Goal: Task Accomplishment & Management: Use online tool/utility

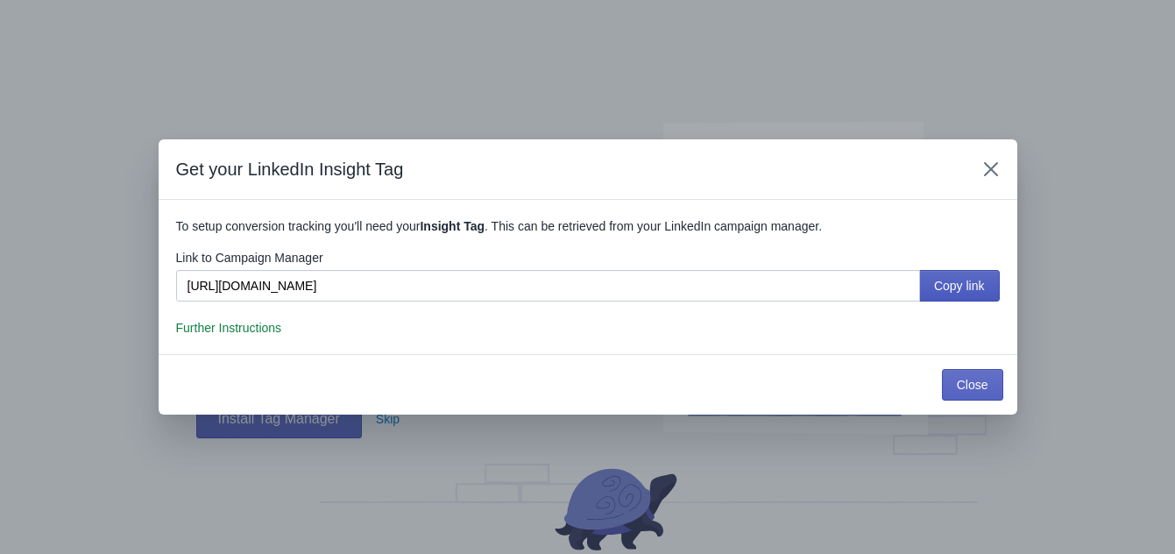
click at [957, 273] on button "Copy link" at bounding box center [959, 286] width 81 height 32
click at [954, 279] on span "Copy link" at bounding box center [959, 286] width 51 height 14
click at [939, 279] on span "Copy link" at bounding box center [959, 286] width 51 height 14
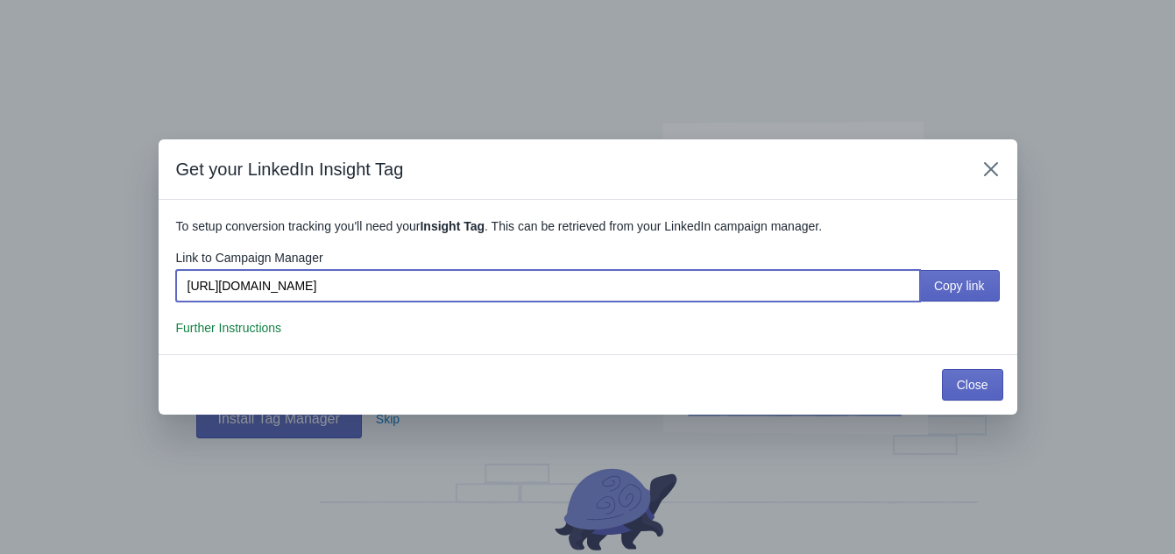
drag, startPoint x: 701, startPoint y: 283, endPoint x: 162, endPoint y: 282, distance: 539.0
click at [162, 282] on section "To setup conversion tracking you'll need your Insight Tag . This can be retriev…" at bounding box center [588, 277] width 859 height 154
click at [977, 393] on button "Close" at bounding box center [972, 385] width 61 height 32
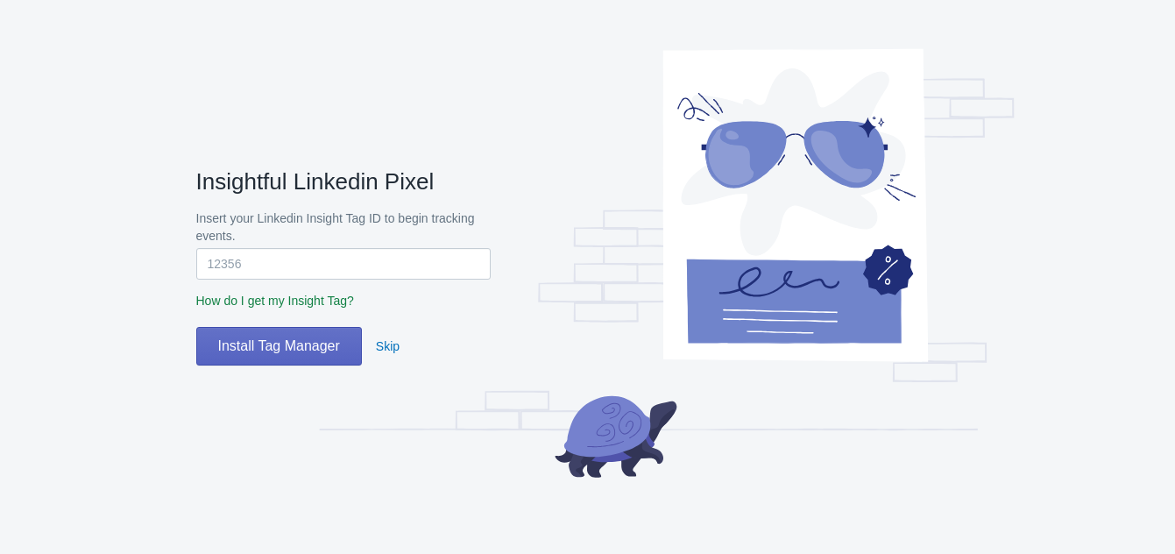
scroll to position [106, 0]
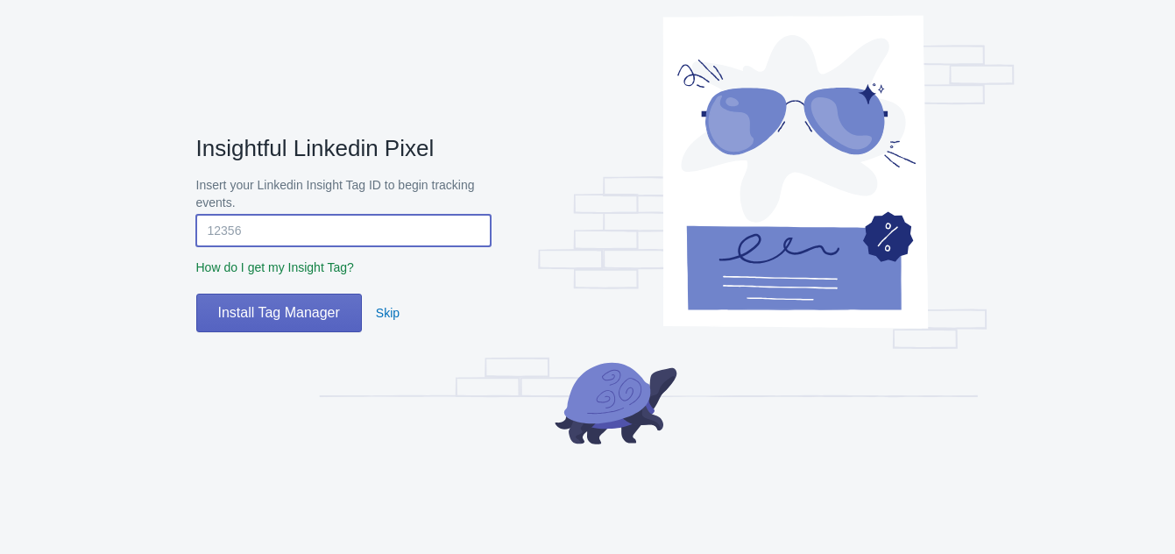
click at [308, 226] on input "Insert your Linkedin Insight Tag ID to begin tracking events." at bounding box center [343, 231] width 294 height 32
paste input "8027724"
type input "8027724"
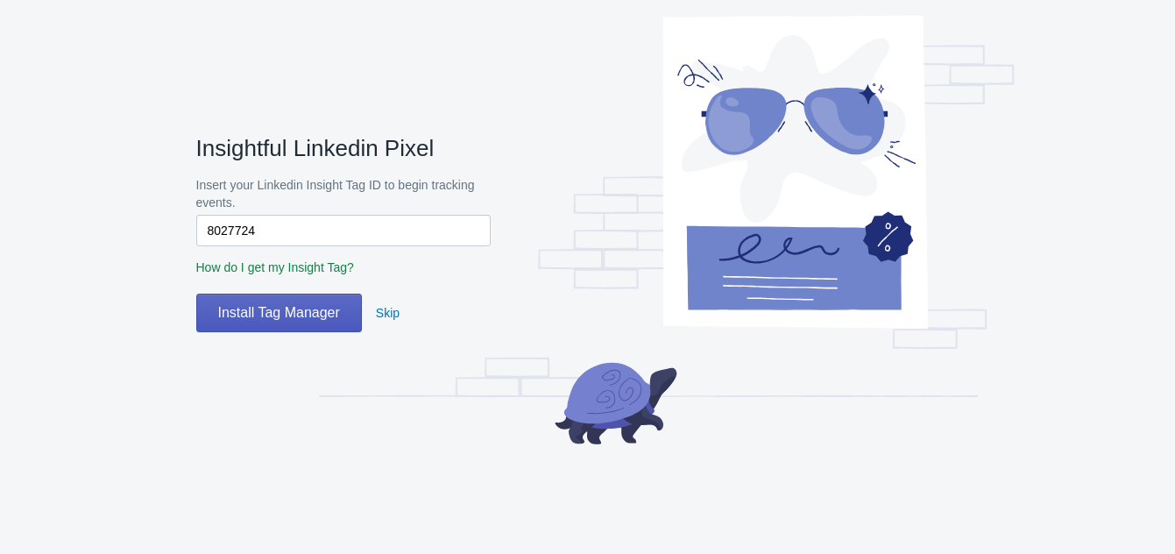
click at [250, 305] on span "Install Tag Manager" at bounding box center [279, 313] width 122 height 18
click at [301, 333] on div "Insightful Linkedin Pixel Insert your Linkedin Insight Tag ID to begin tracking…" at bounding box center [605, 234] width 819 height 574
click at [301, 311] on span "Install Tag Manager" at bounding box center [279, 313] width 122 height 18
click at [290, 314] on span "Install Tag Manager" at bounding box center [279, 313] width 122 height 18
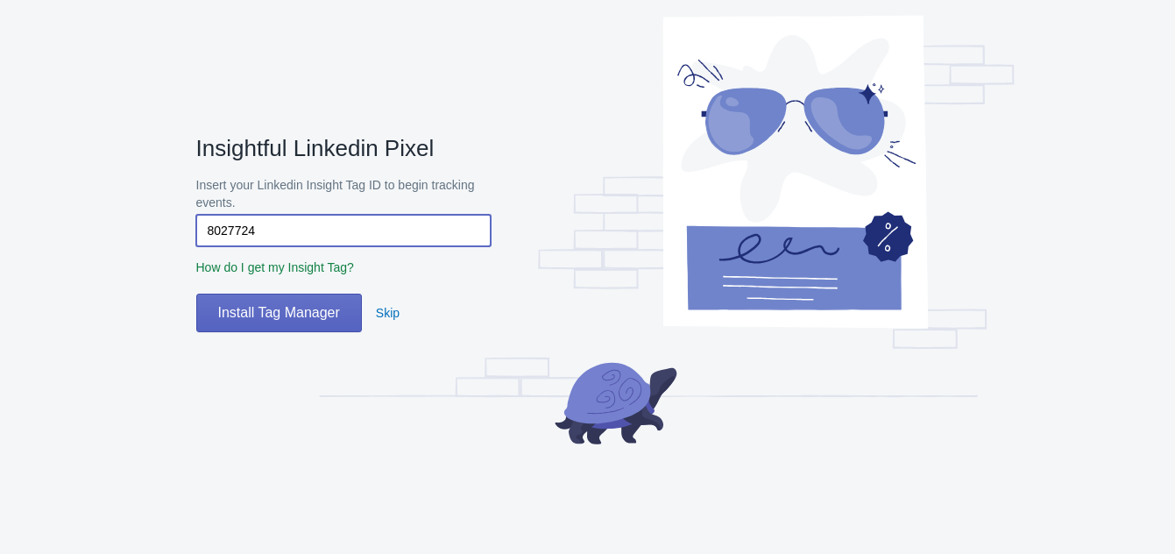
click at [299, 222] on input "8027724" at bounding box center [343, 231] width 294 height 32
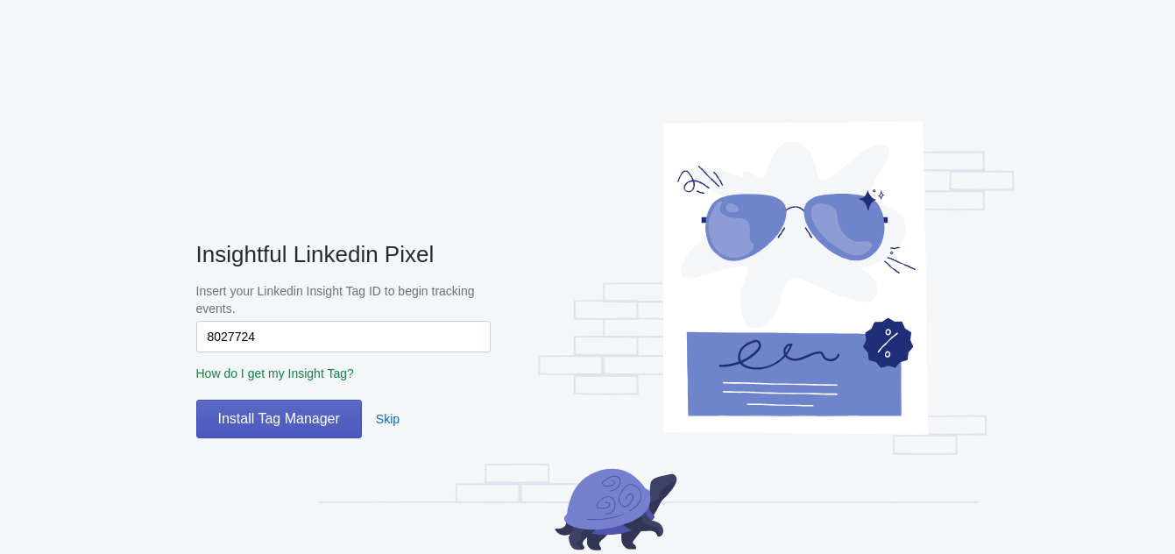
click at [278, 431] on button "Install Tag Manager" at bounding box center [279, 419] width 166 height 39
click at [210, 340] on input "8027724" at bounding box center [343, 337] width 294 height 32
click at [284, 407] on button "Install Tag Manager" at bounding box center [279, 419] width 166 height 39
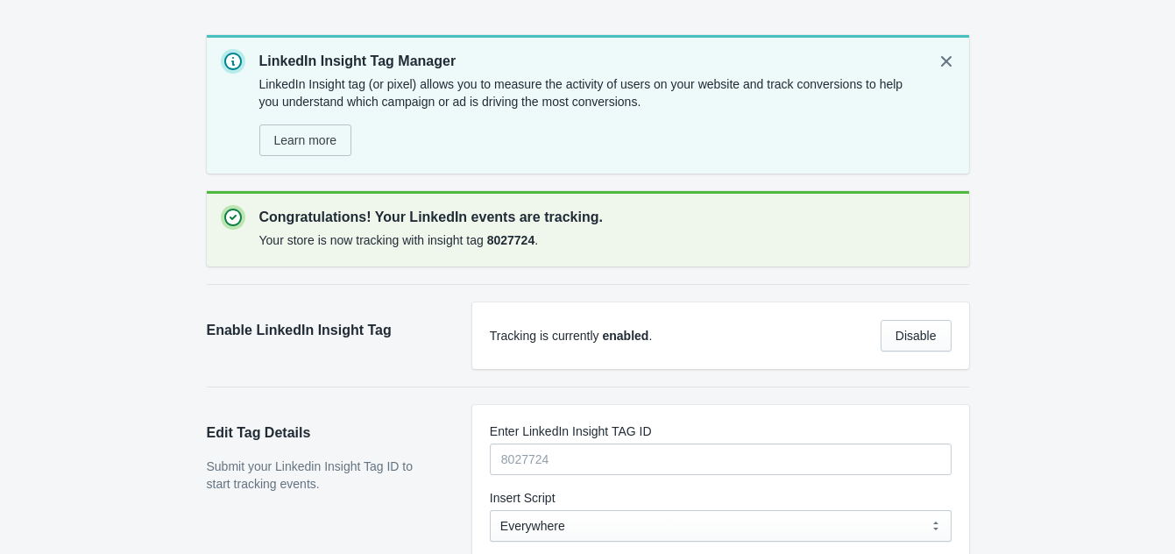
scroll to position [88, 0]
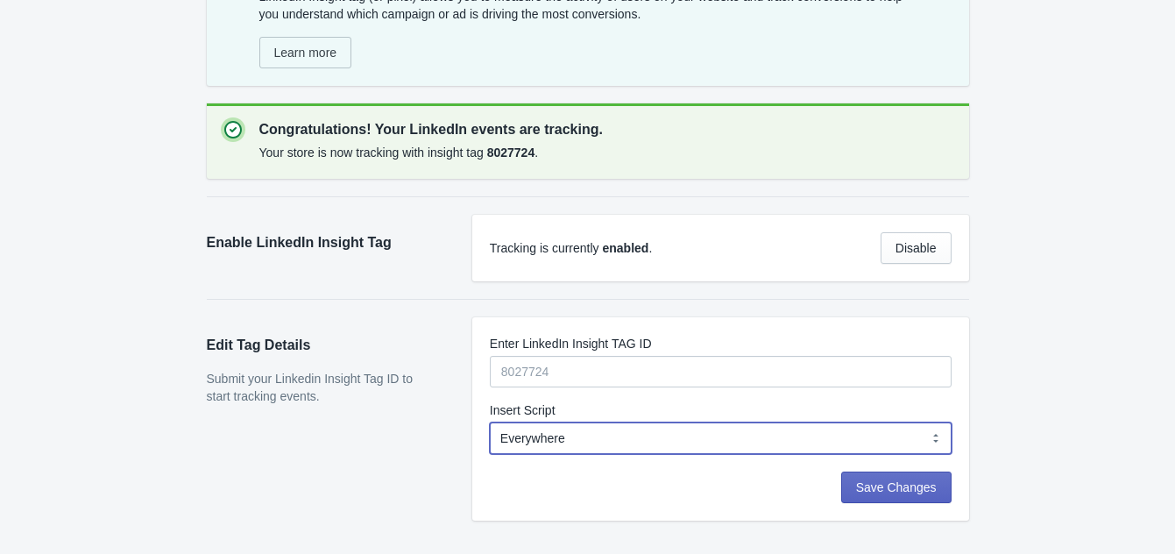
click at [514, 436] on select "Everywhere Web Storefront Only Order Status Page Only" at bounding box center [721, 438] width 462 height 32
click at [514, 434] on select "Everywhere Web Storefront Only Order Status Page Only" at bounding box center [721, 438] width 462 height 32
click at [861, 478] on button "Save Changes" at bounding box center [896, 487] width 110 height 32
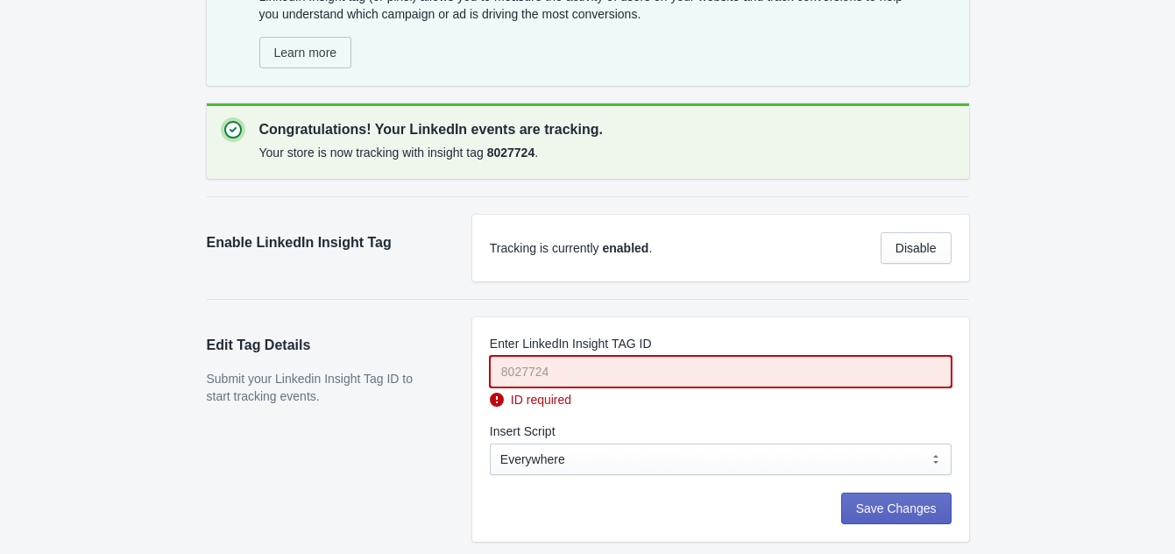
click at [741, 372] on input "Enter LinkedIn Insight TAG ID" at bounding box center [721, 372] width 462 height 32
paste input "8027724"
click at [500, 371] on input "8027724" at bounding box center [721, 372] width 462 height 32
type input "8027724"
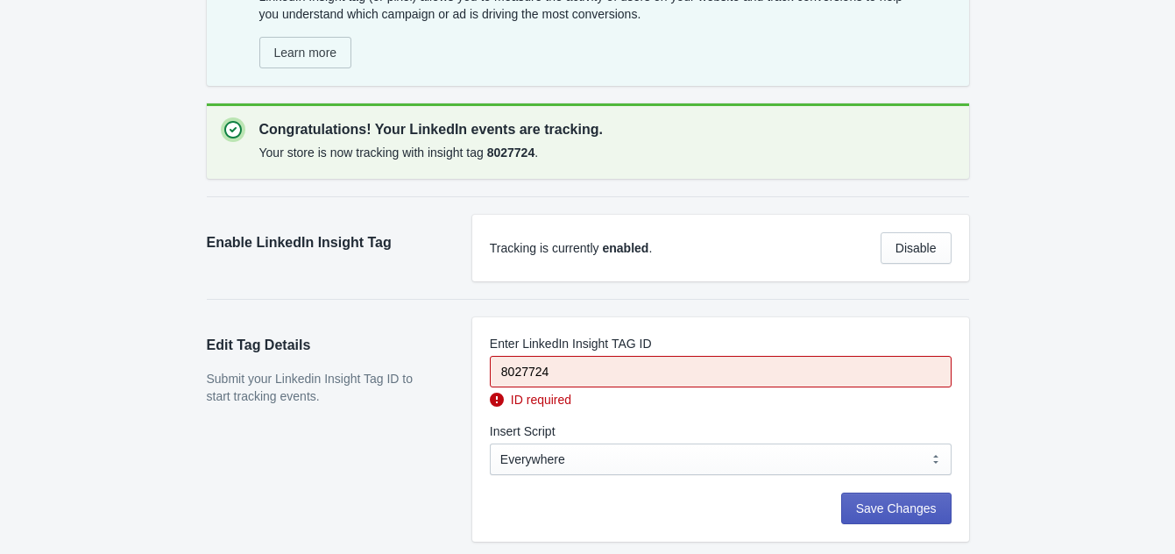
click at [868, 502] on span "Save Changes" at bounding box center [896, 508] width 81 height 14
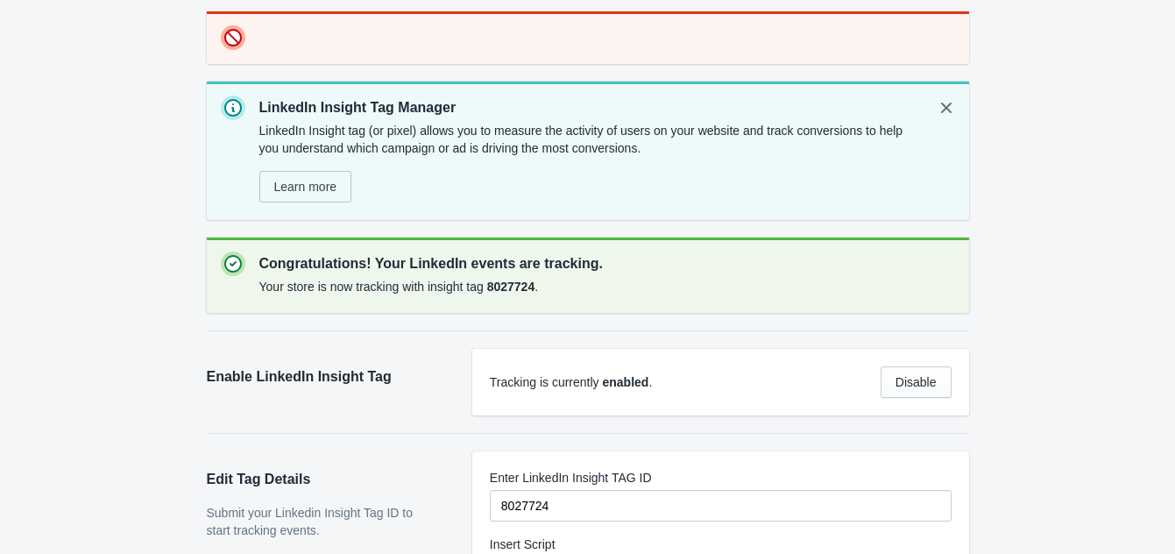
scroll to position [0, 0]
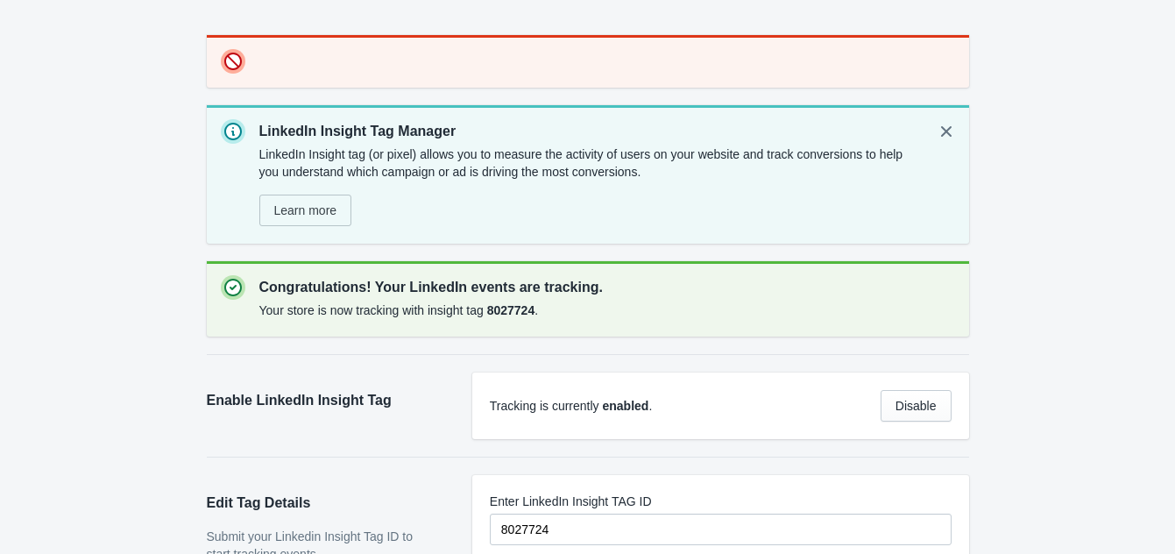
click at [242, 62] on span at bounding box center [233, 62] width 18 height 18
